Goal: Find contact information: Find contact information

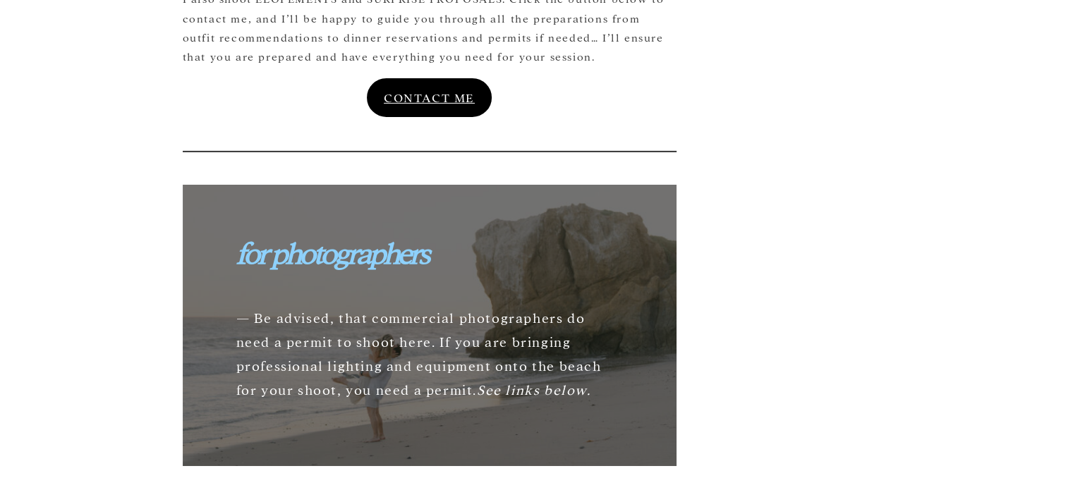
scroll to position [4376, 0]
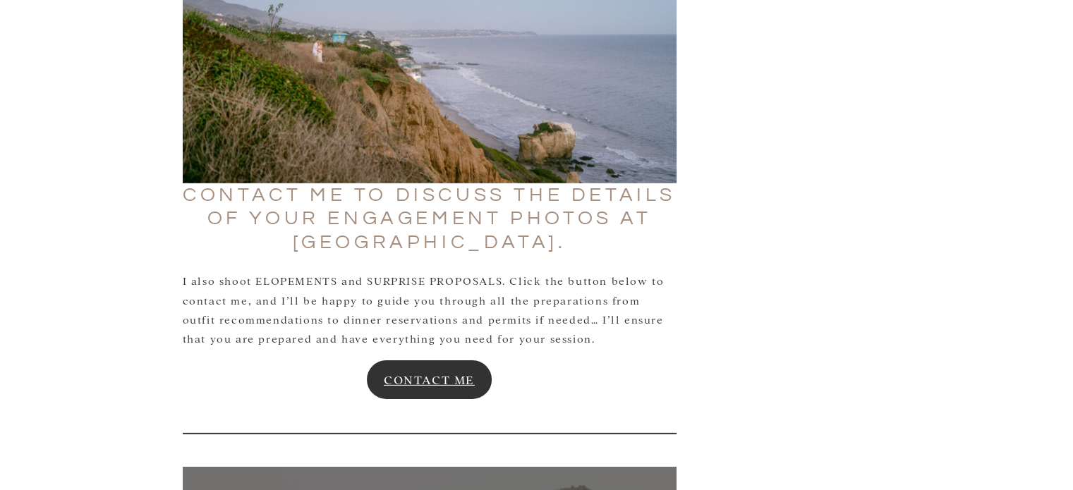
click at [421, 359] on link "CONTACT ME" at bounding box center [430, 380] width 128 height 42
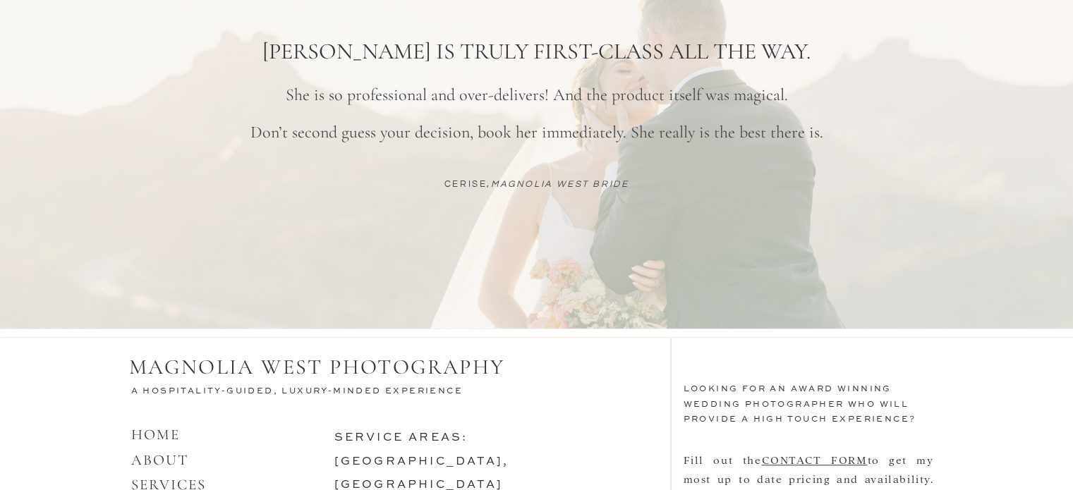
scroll to position [1363, 0]
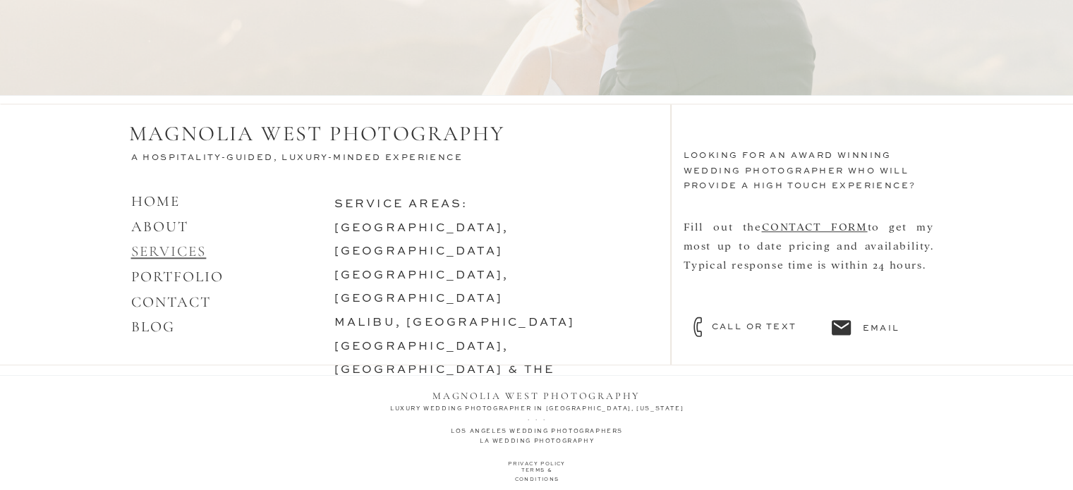
click at [189, 251] on link "SERVICES" at bounding box center [169, 252] width 76 height 18
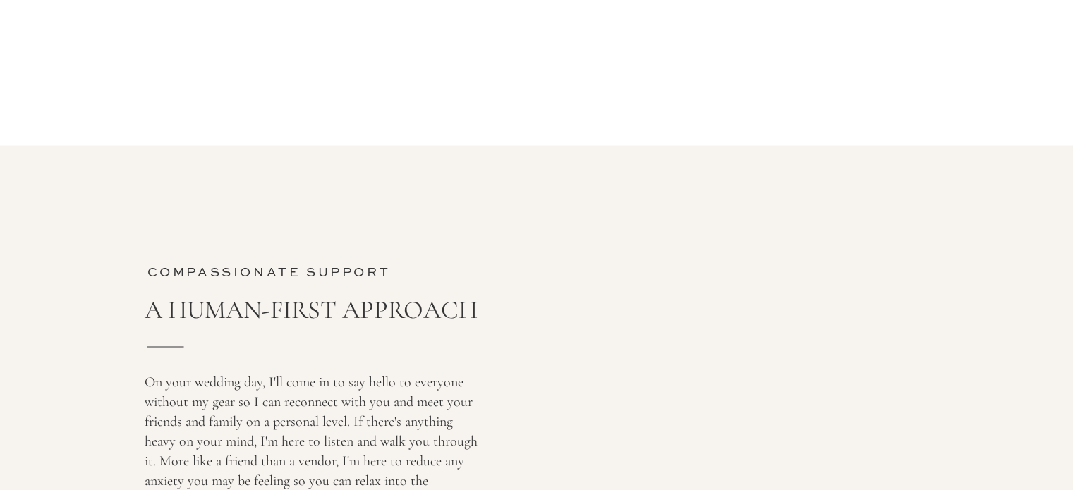
scroll to position [3317, 0]
